Goal: Task Accomplishment & Management: Manage account settings

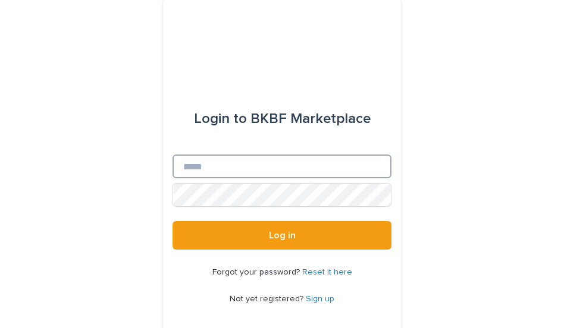
click at [206, 172] on input "Email" at bounding box center [282, 167] width 219 height 24
type input "**********"
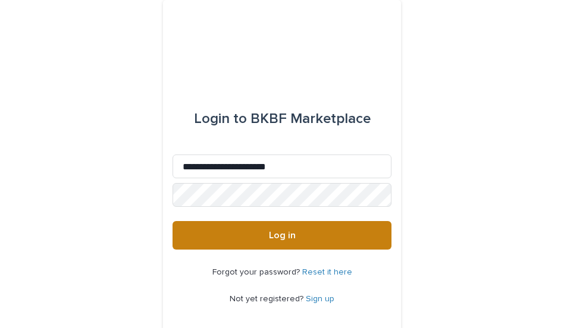
click at [276, 231] on span "Log in" at bounding box center [282, 236] width 27 height 10
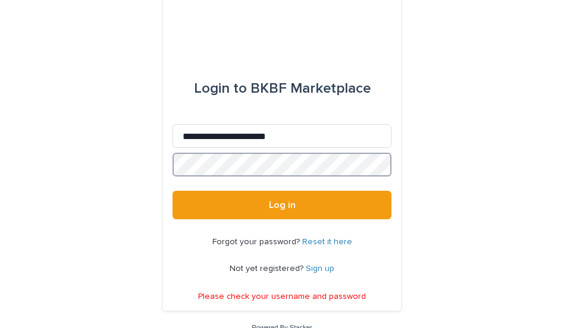
scroll to position [47, 0]
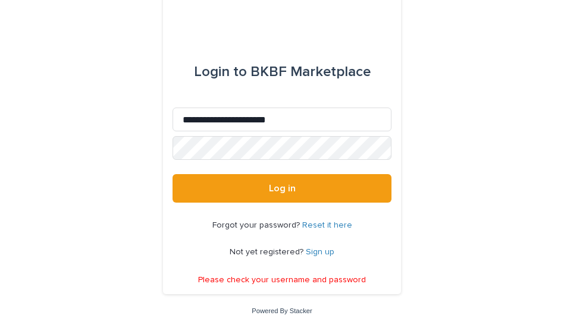
click at [318, 222] on link "Reset it here" at bounding box center [327, 225] width 50 height 8
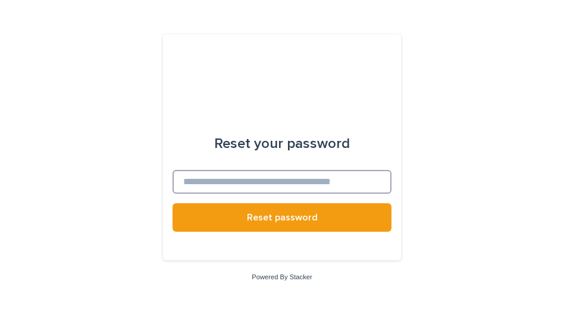
click at [214, 184] on input at bounding box center [282, 182] width 219 height 24
type input "**********"
click at [173, 203] on button "Reset password" at bounding box center [282, 217] width 219 height 29
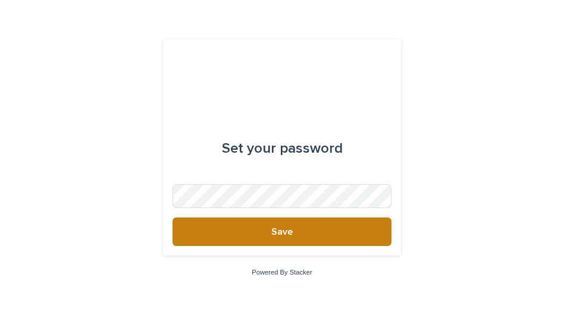
click at [283, 233] on span "Save" at bounding box center [281, 232] width 21 height 10
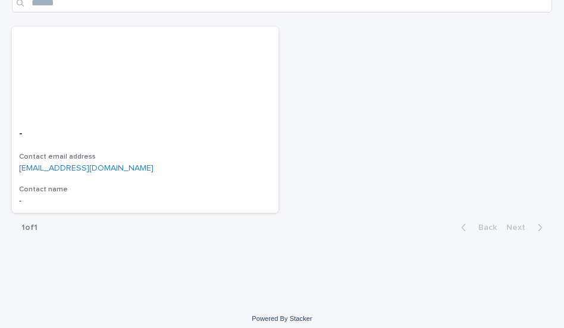
scroll to position [103, 0]
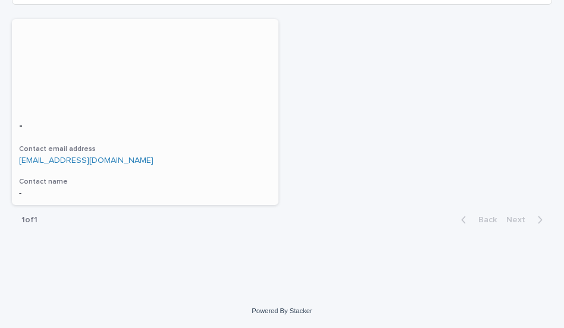
click at [70, 165] on p "[EMAIL_ADDRESS][DOMAIN_NAME]" at bounding box center [145, 161] width 252 height 10
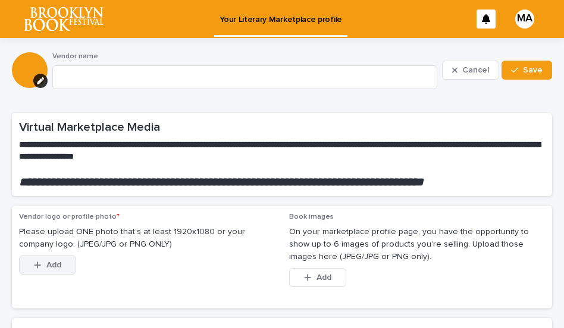
click at [61, 269] on span "Add" at bounding box center [53, 265] width 15 height 8
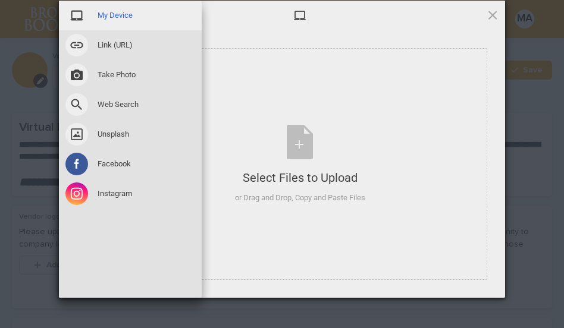
click at [119, 14] on span "My Device" at bounding box center [115, 15] width 35 height 11
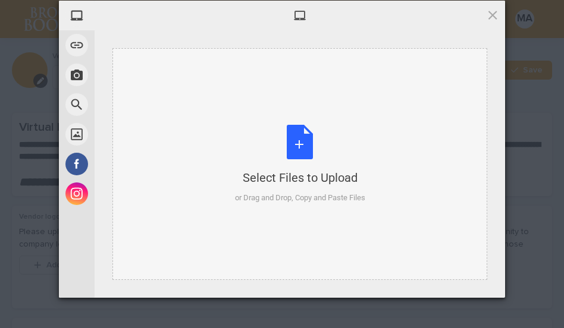
click at [305, 153] on div "Select Files to Upload or Drag and Drop, Copy and Paste Files" at bounding box center [300, 164] width 130 height 79
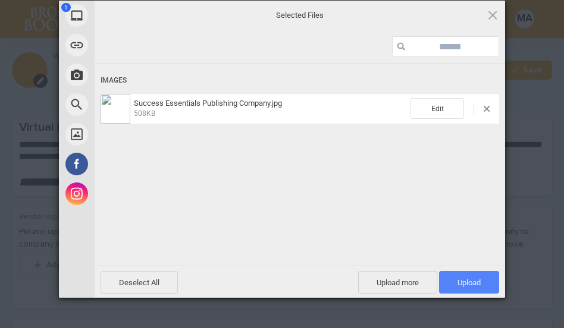
click at [466, 280] on span "Upload 1" at bounding box center [468, 282] width 23 height 9
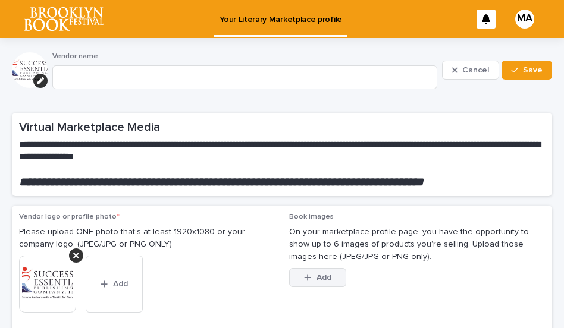
click at [325, 282] on span "Add" at bounding box center [323, 278] width 15 height 8
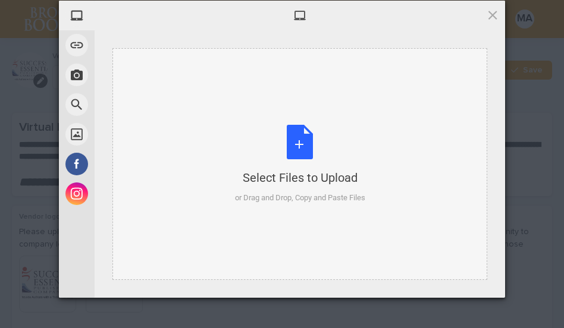
click at [300, 143] on div "Select Files to Upload or Drag and Drop, Copy and Paste Files" at bounding box center [300, 164] width 130 height 79
